Goal: Transaction & Acquisition: Purchase product/service

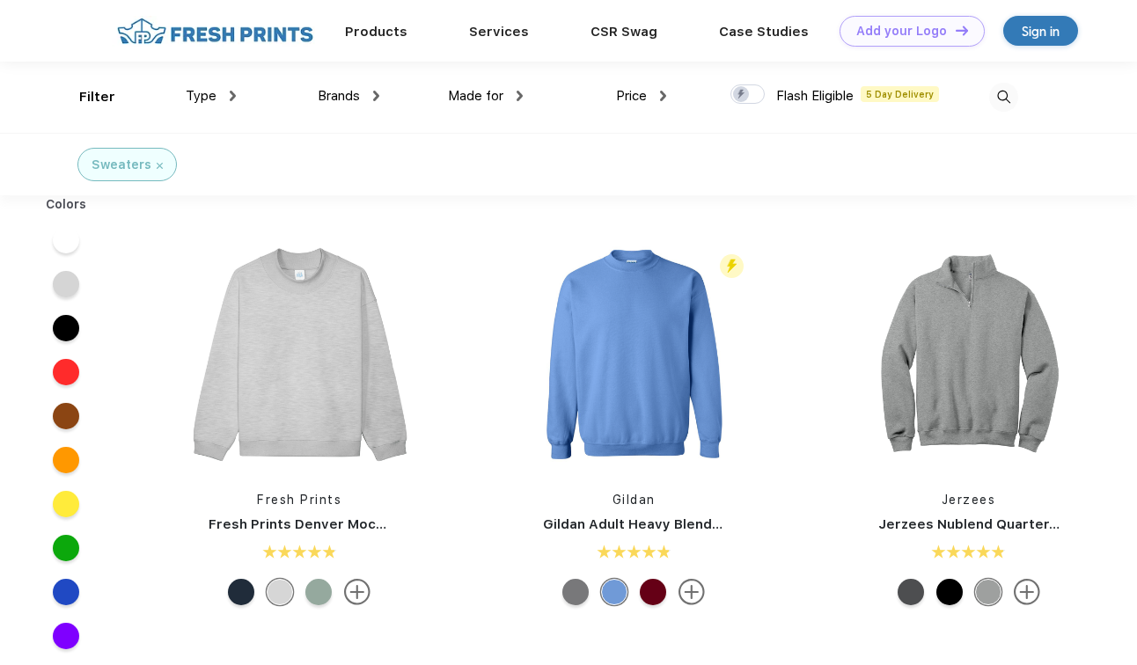
scroll to position [1, 0]
click at [1025, 356] on img at bounding box center [969, 355] width 234 height 234
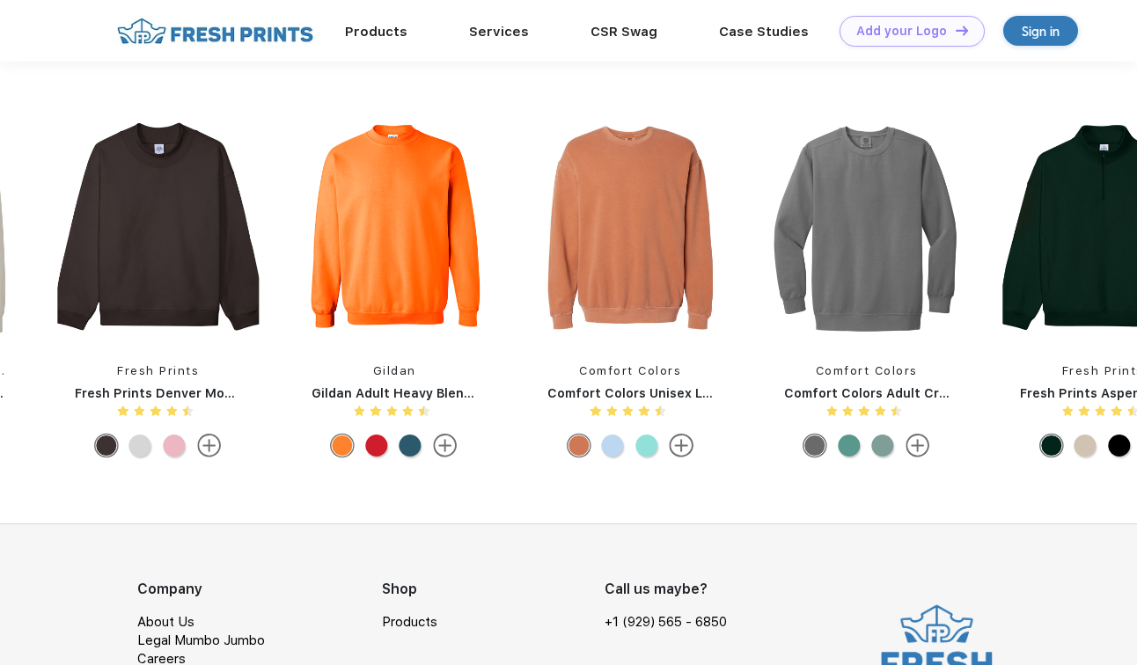
scroll to position [1263, 0]
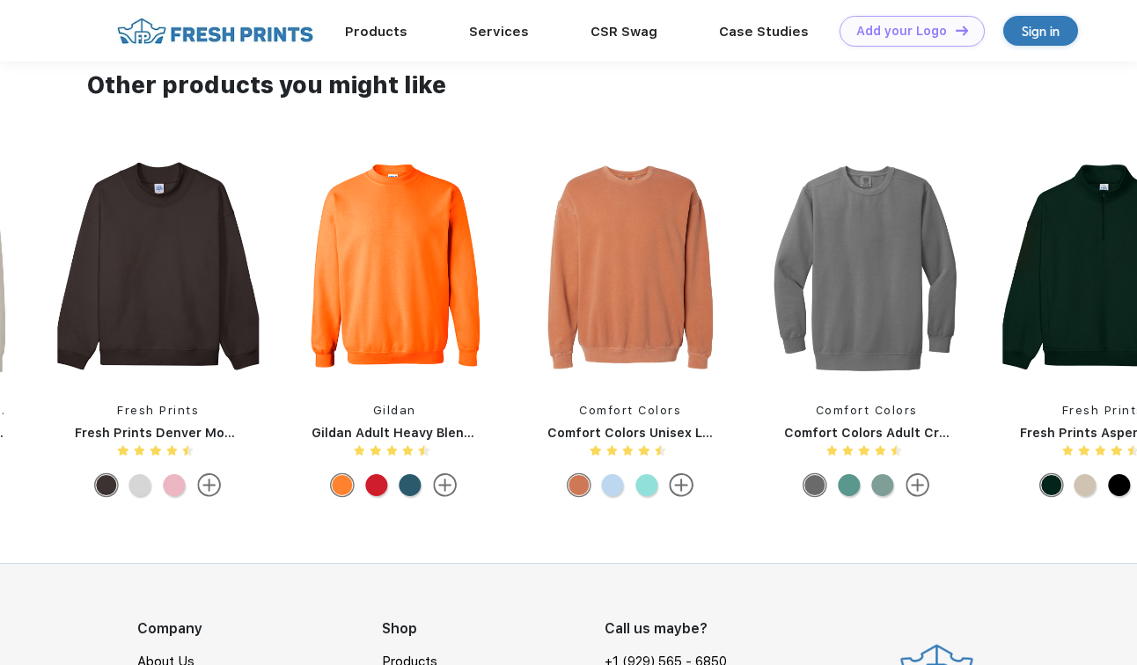
scroll to position [1, 0]
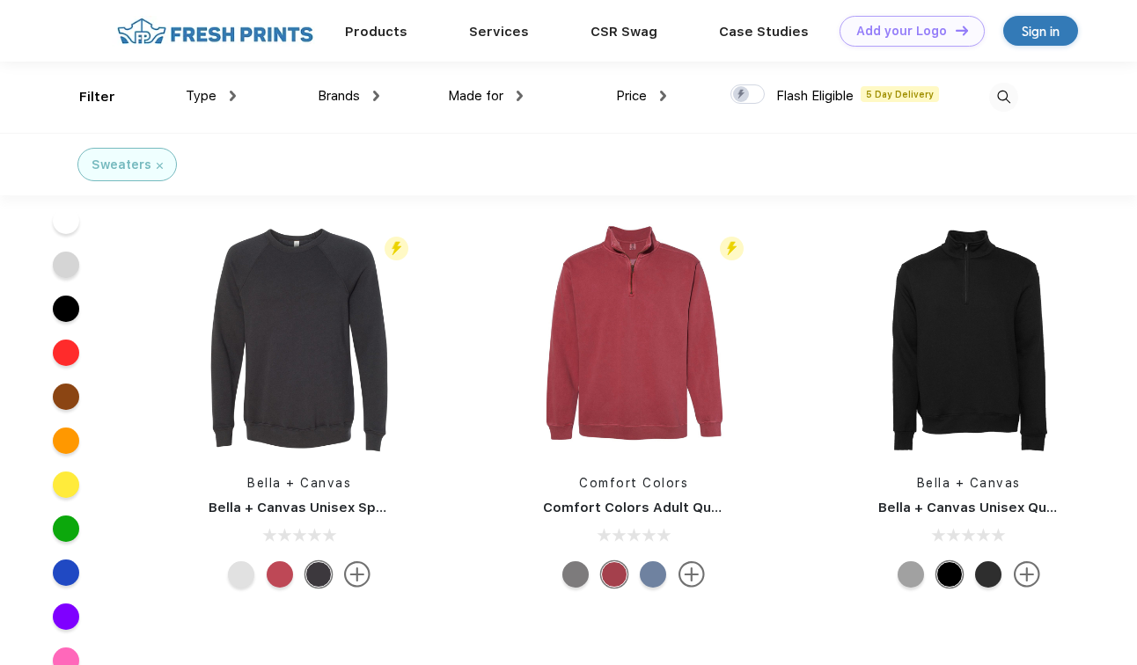
scroll to position [1149, 0]
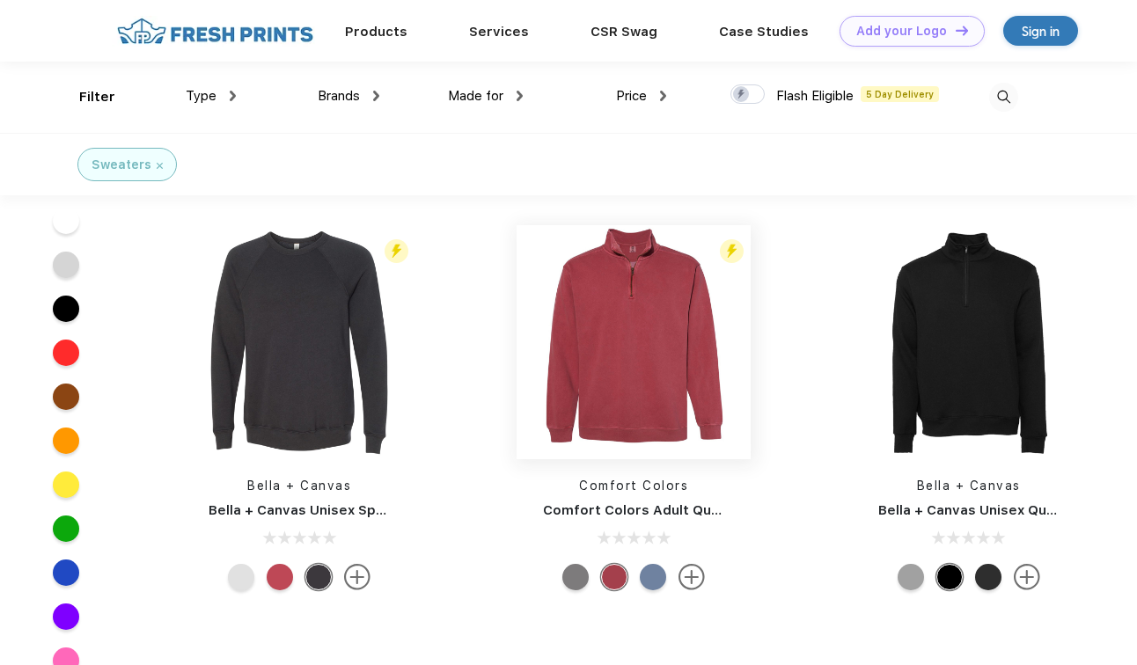
click at [631, 382] on img at bounding box center [634, 342] width 234 height 234
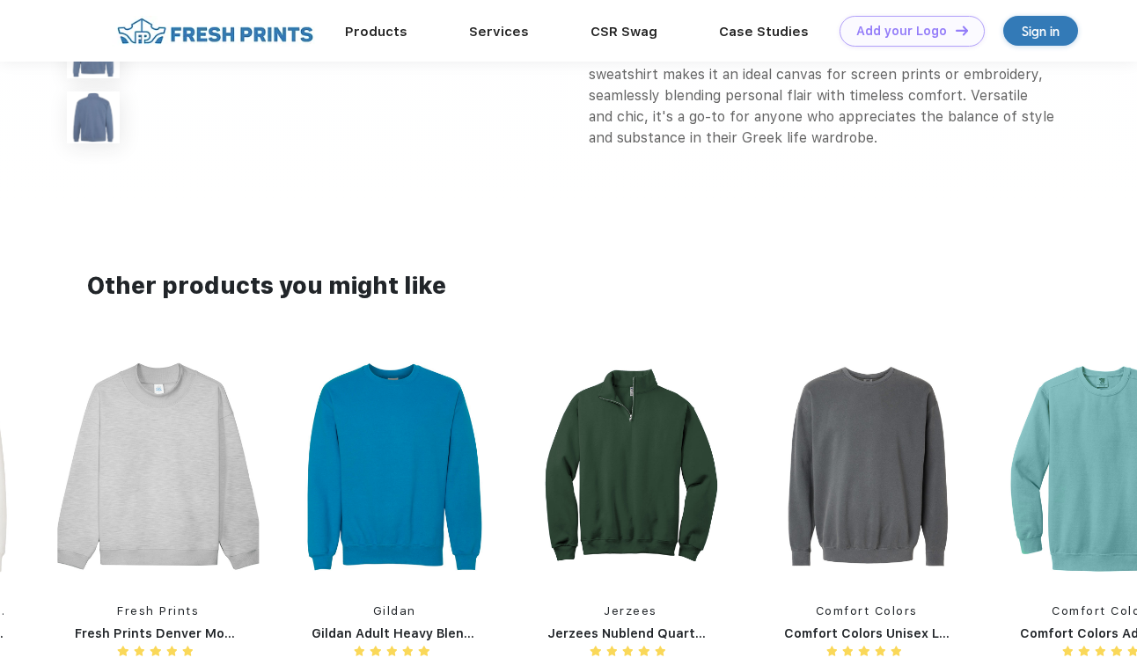
scroll to position [1034, 0]
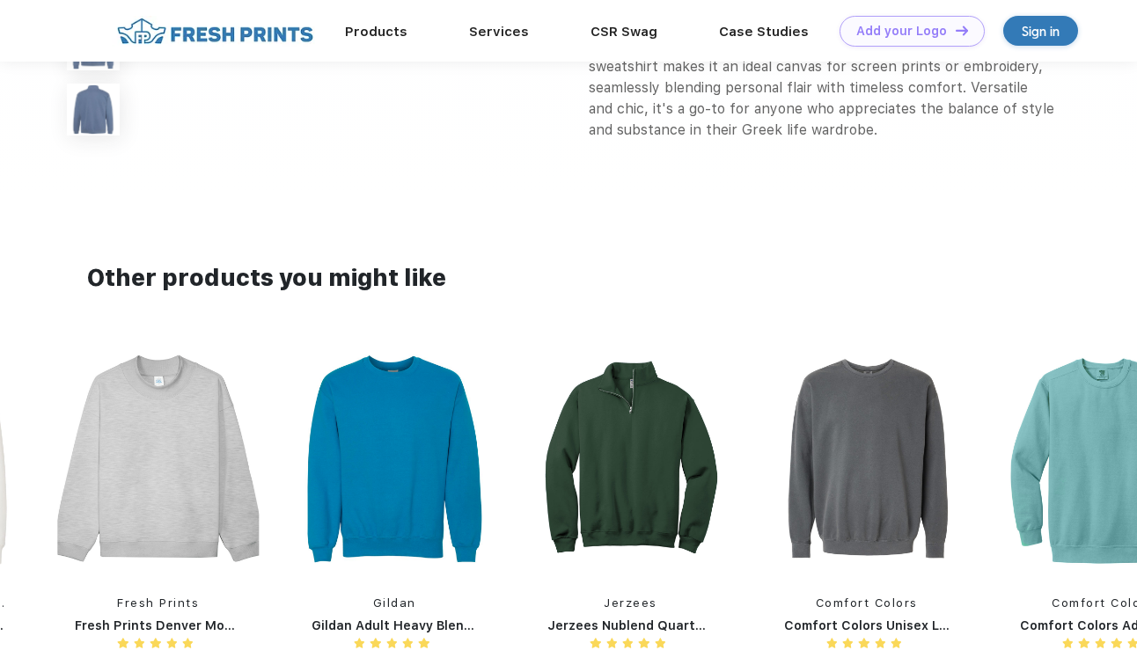
scroll to position [1149, 0]
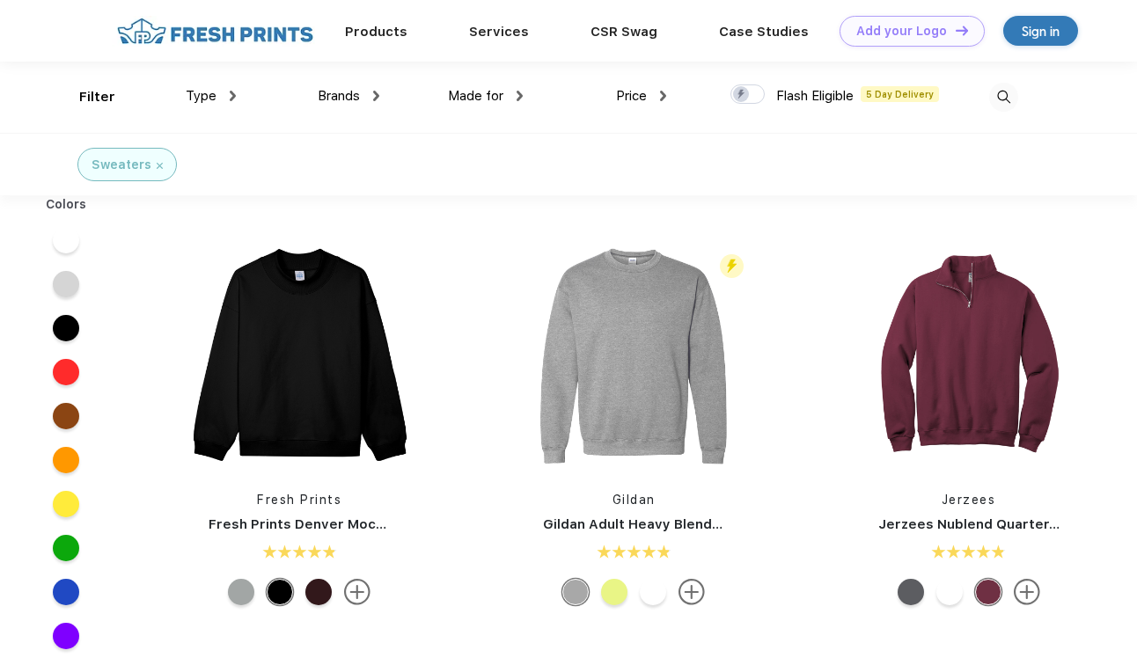
scroll to position [1, 0]
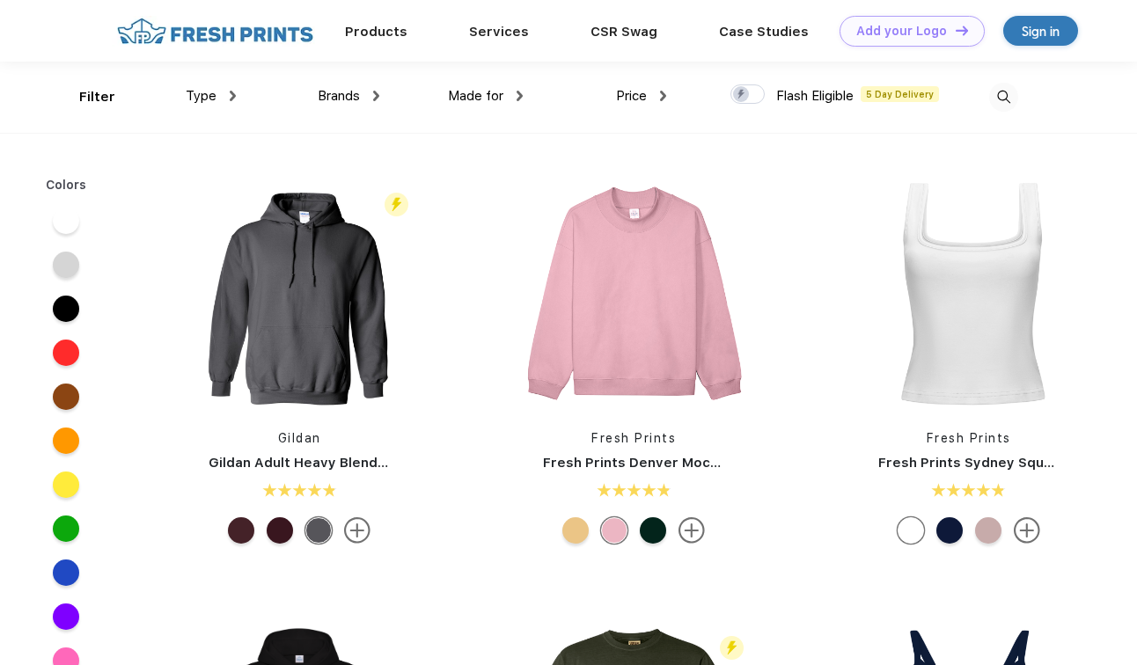
scroll to position [1, 0]
click at [202, 23] on img at bounding box center [215, 30] width 207 height 31
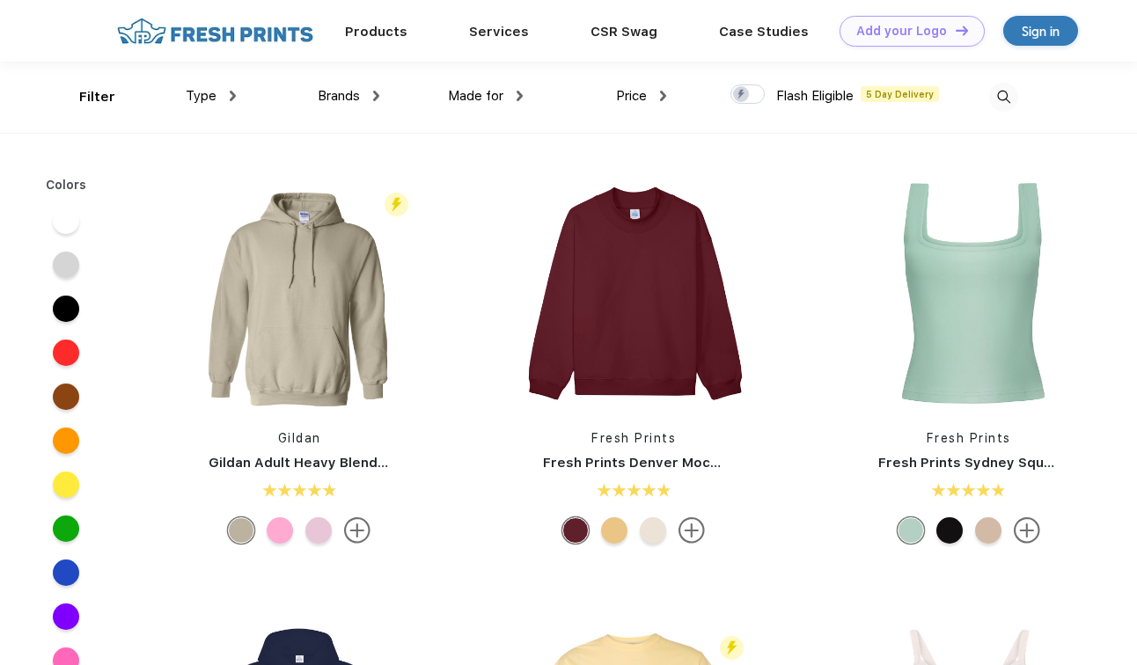
scroll to position [1, 0]
